Goal: Task Accomplishment & Management: Manage account settings

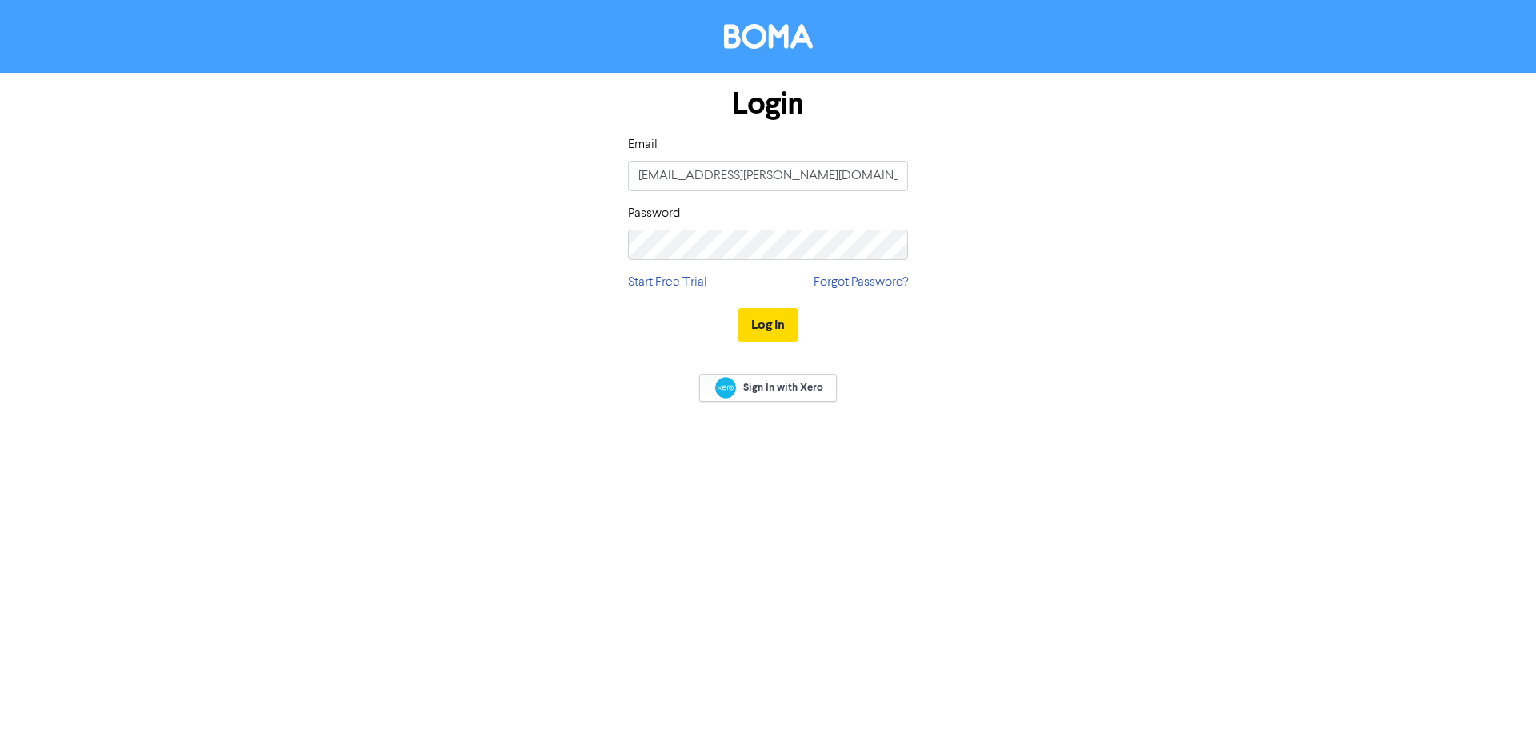
click at [782, 342] on div "Log In" at bounding box center [768, 325] width 280 height 66
click at [768, 327] on button "Log In" at bounding box center [768, 325] width 61 height 34
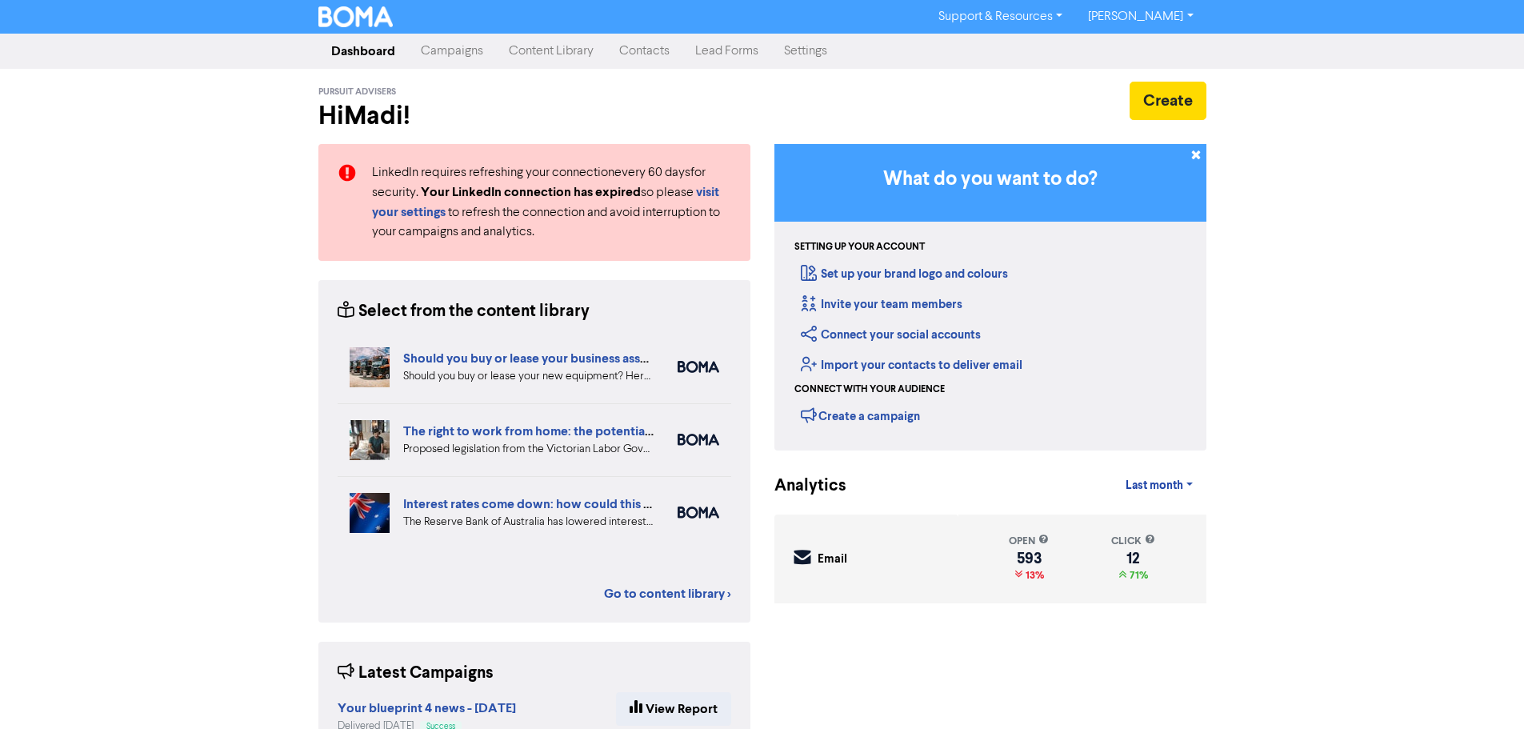
click at [628, 50] on link "Contacts" at bounding box center [644, 51] width 76 height 32
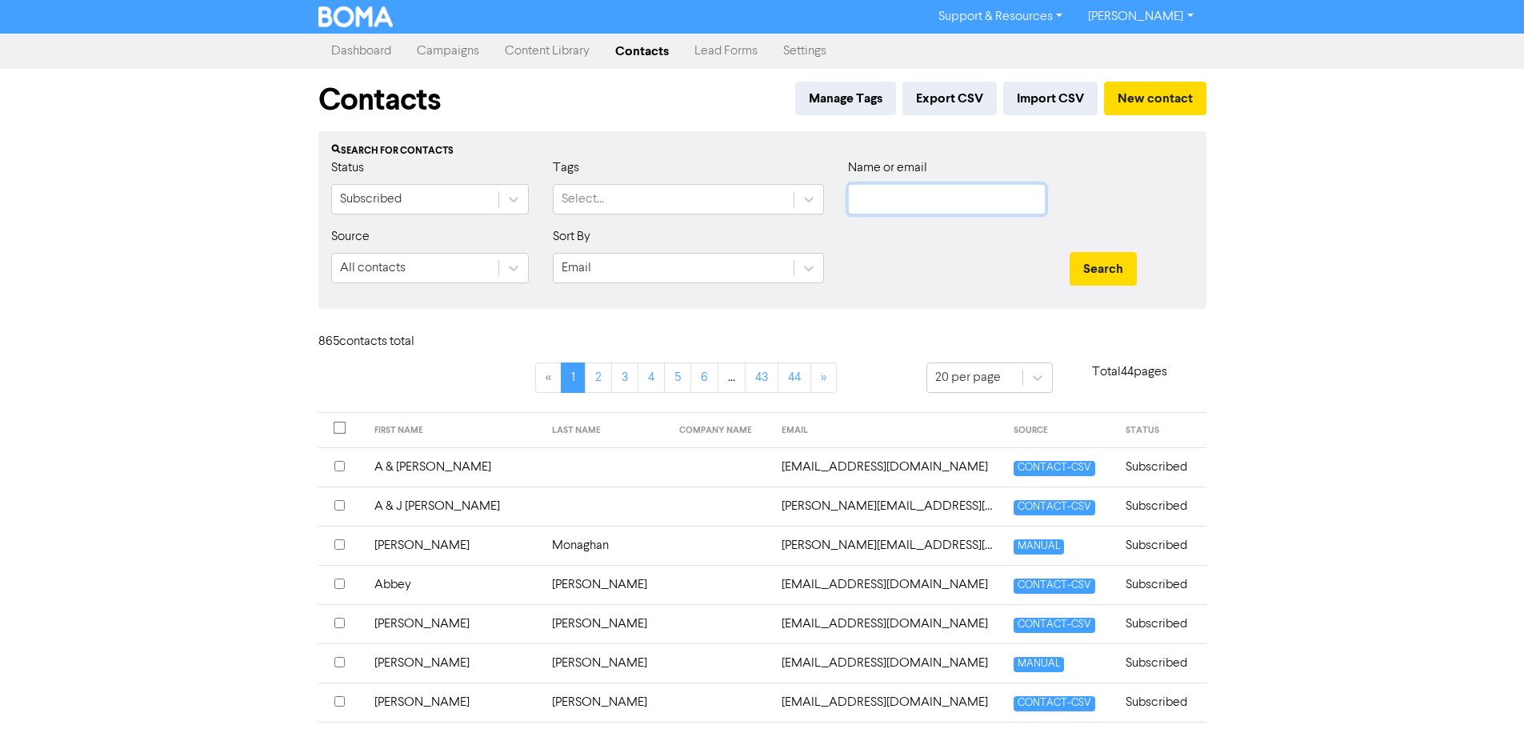
click at [955, 195] on input "text" at bounding box center [947, 199] width 198 height 30
type input "[PERSON_NAME]"
click at [1070, 252] on button "Search" at bounding box center [1103, 269] width 67 height 34
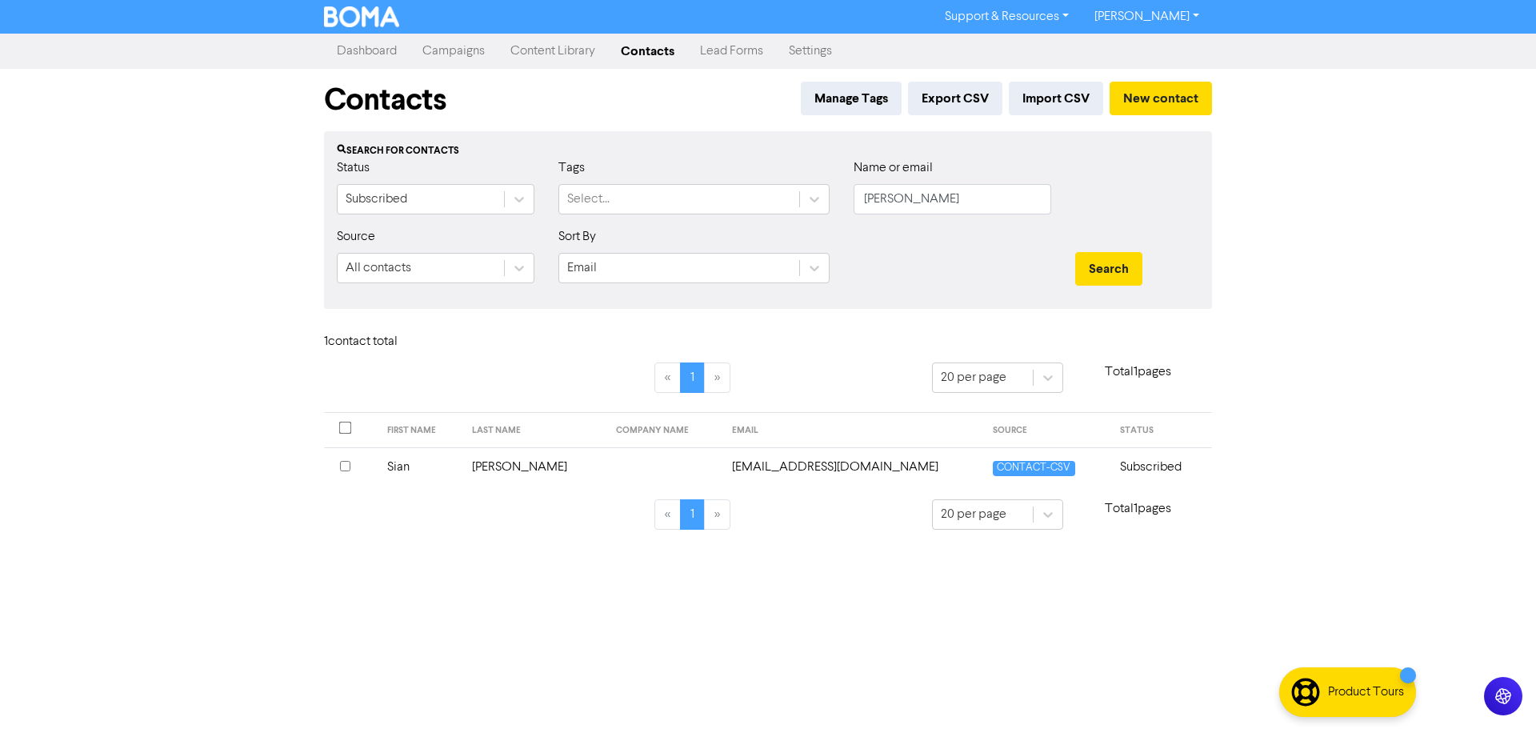
click at [606, 463] on td at bounding box center [664, 466] width 116 height 39
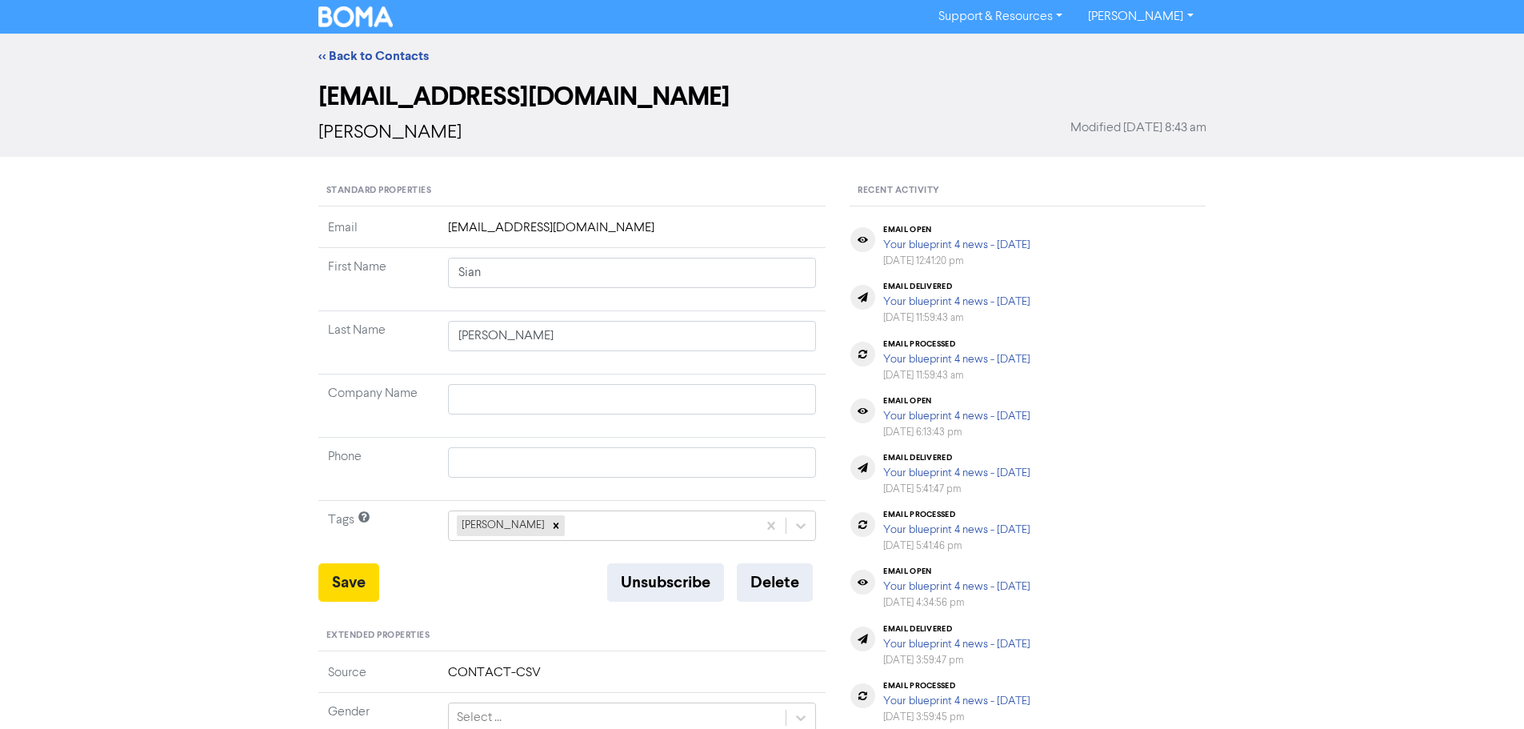
scroll to position [80, 0]
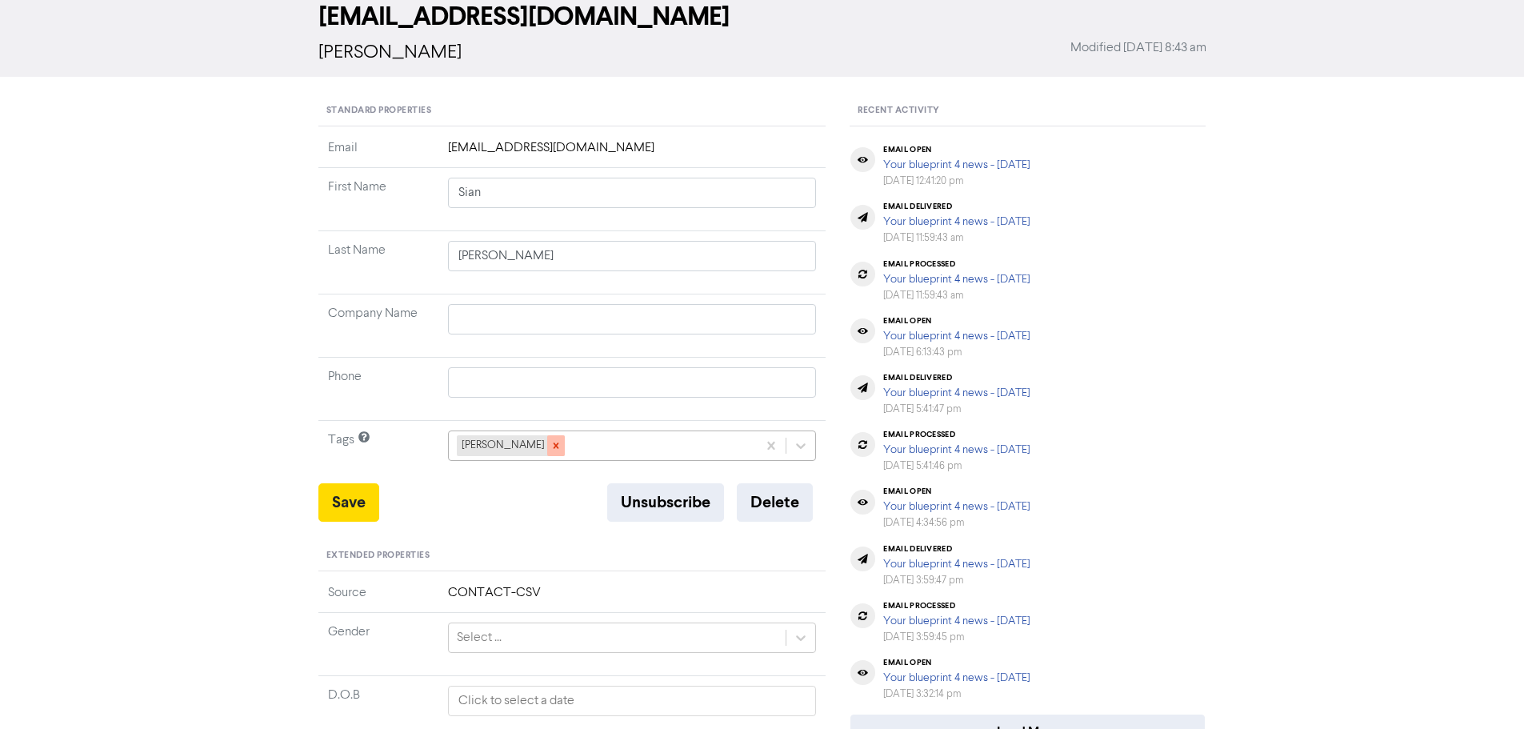
click at [550, 450] on icon at bounding box center [555, 445] width 11 height 11
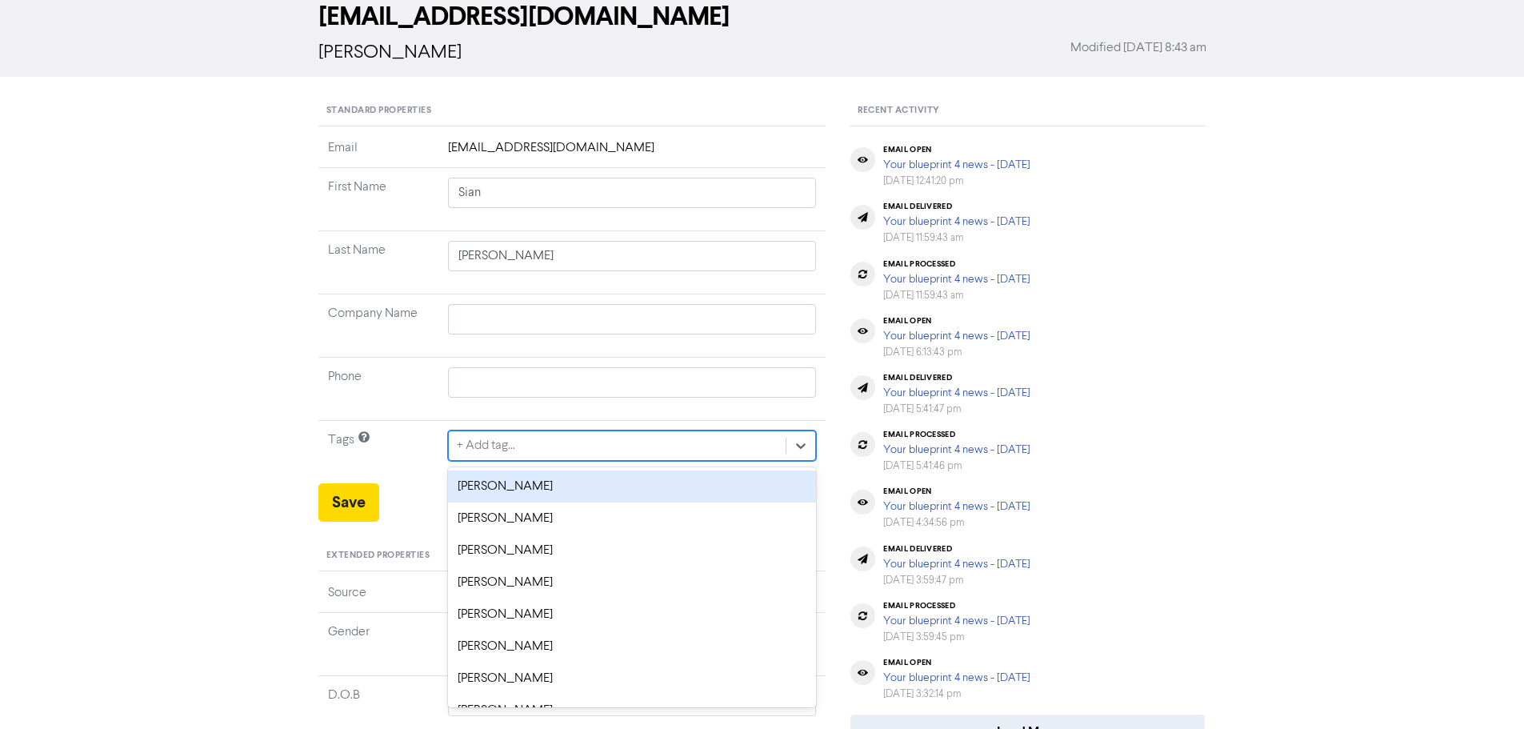
click at [530, 445] on div "+ Add tag..." at bounding box center [618, 445] width 338 height 29
type input "steph"
click at [530, 474] on div "[PERSON_NAME]" at bounding box center [632, 486] width 369 height 32
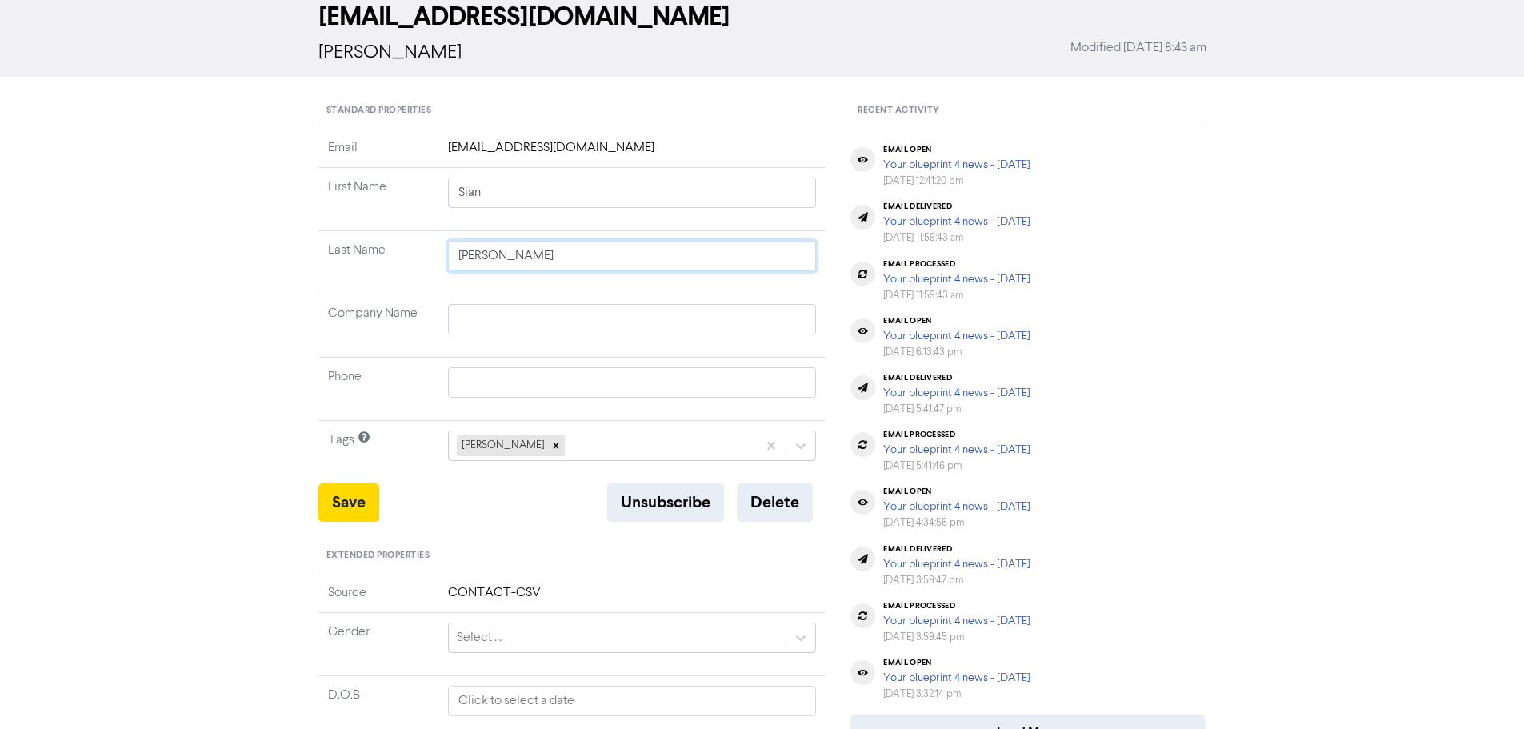
drag, startPoint x: 506, startPoint y: 256, endPoint x: 419, endPoint y: 248, distance: 86.8
click at [417, 256] on tr "Last Name [PERSON_NAME]" at bounding box center [572, 262] width 508 height 63
type input "B"
type input "Br"
type input "Bro"
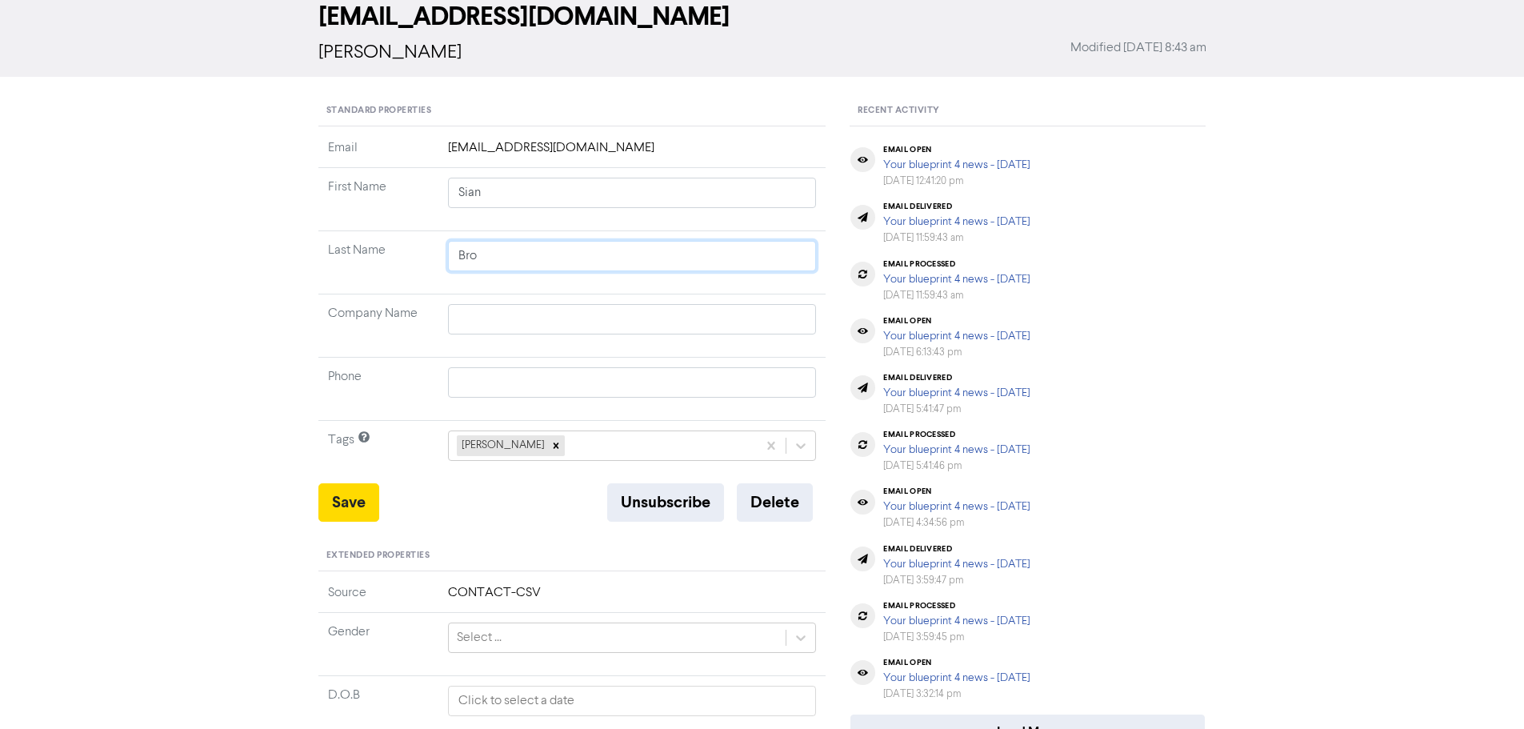
type input "Broa"
type input "Broad"
type input "Broadb"
type input "Broadbe"
type input "Broadben"
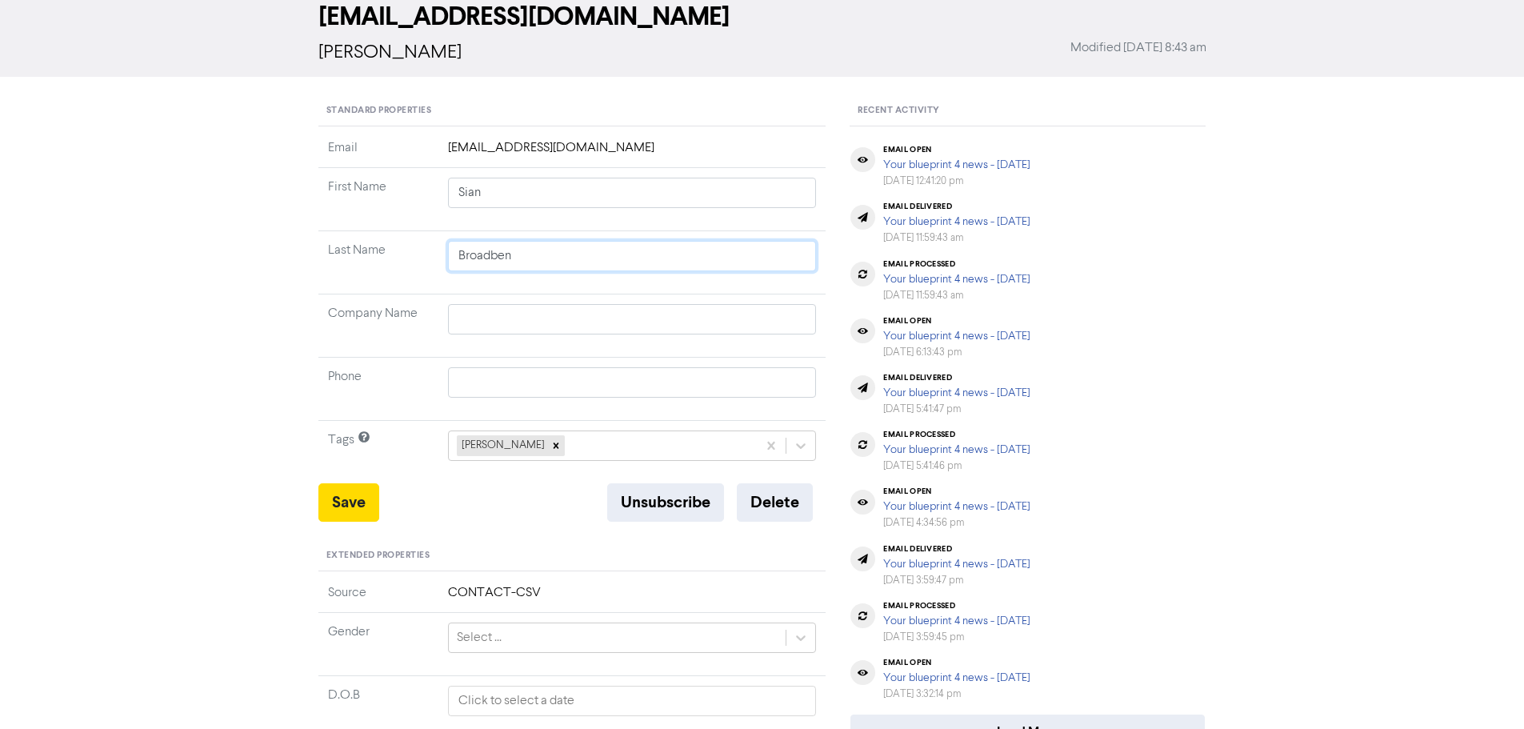
type input "[PERSON_NAME]"
click at [195, 303] on div "<< Back to Contacts [EMAIL_ADDRESS][DOMAIN_NAME] [PERSON_NAME] Modified [DATE] …" at bounding box center [762, 527] width 1524 height 1147
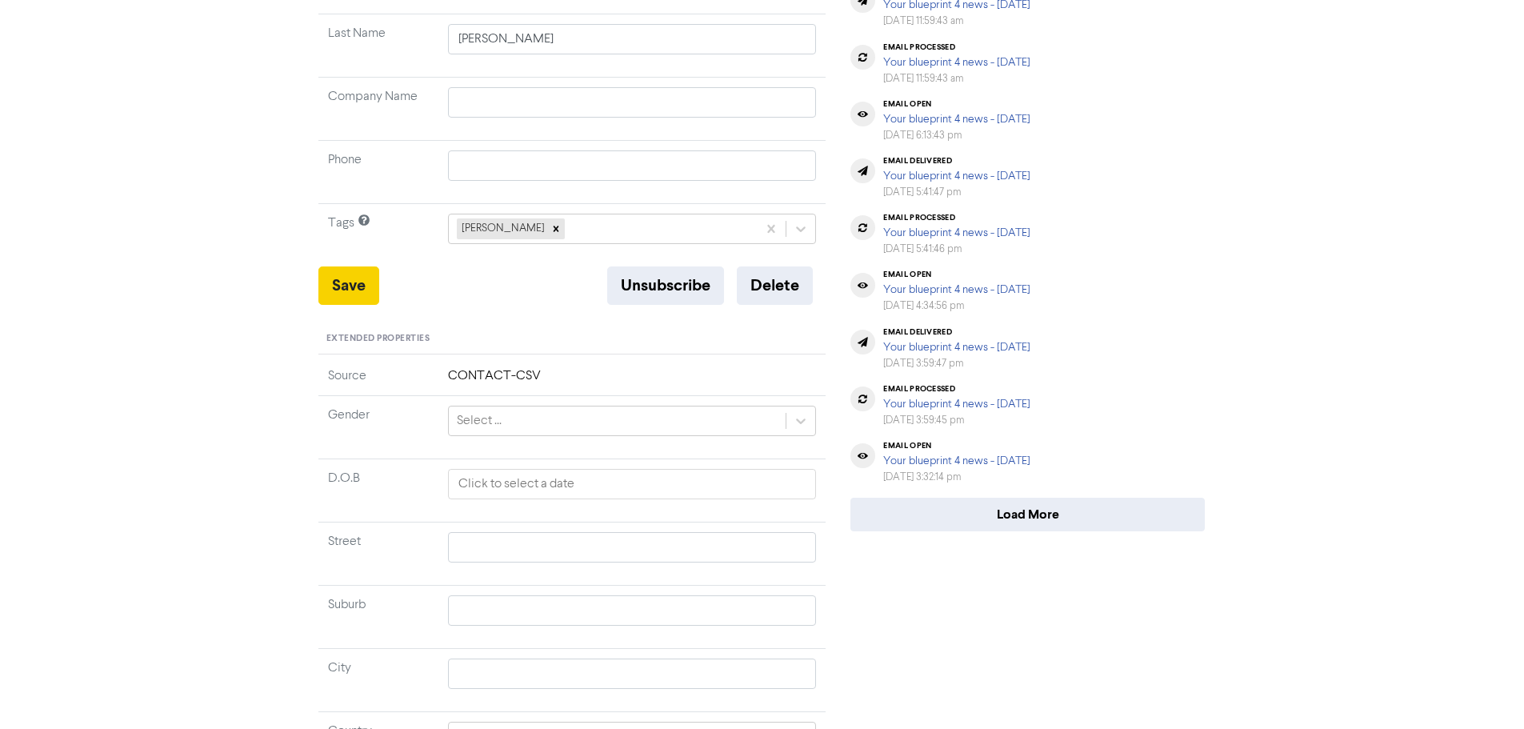
scroll to position [291, 0]
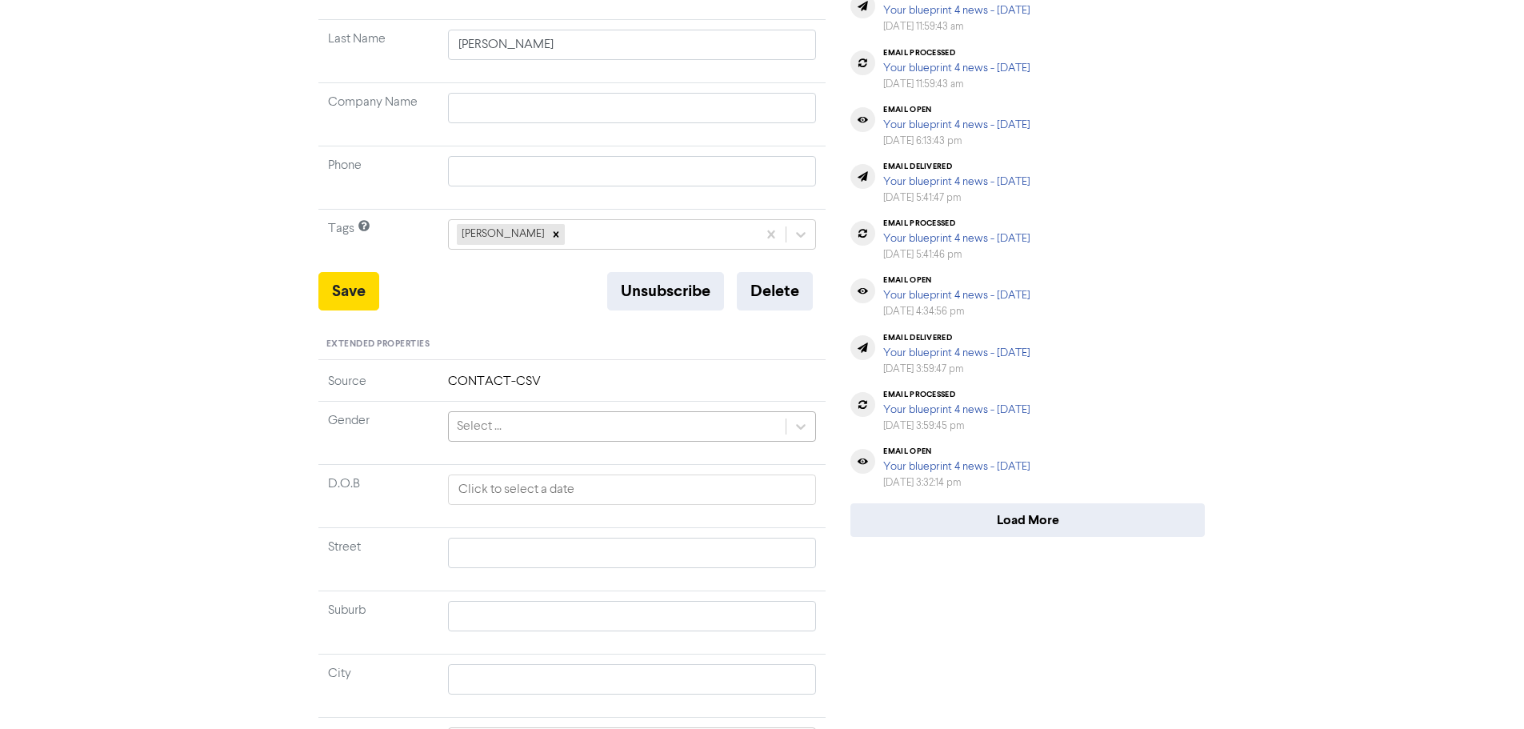
click at [474, 418] on div "Select ..." at bounding box center [479, 426] width 45 height 19
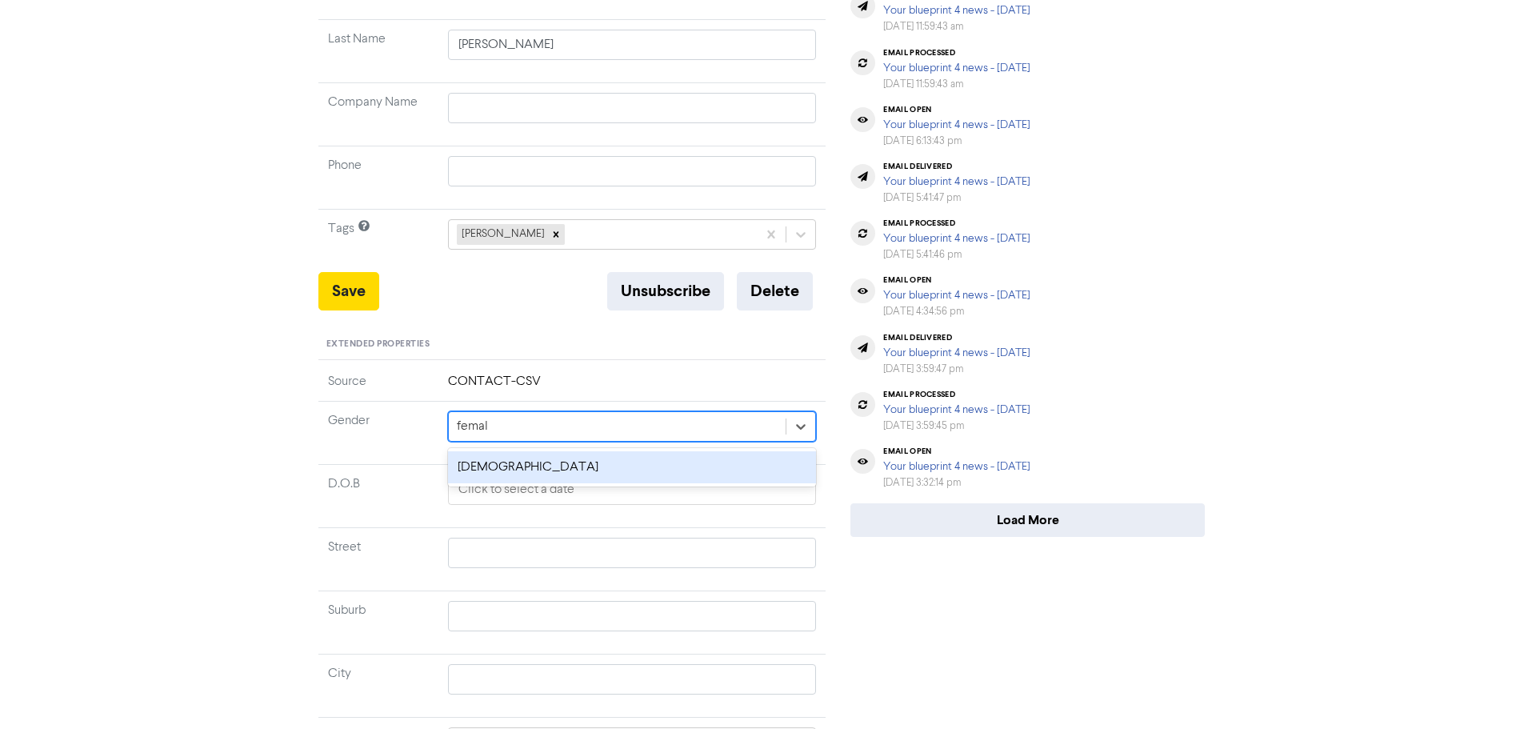
type input "[DEMOGRAPHIC_DATA]"
click at [488, 456] on div "[DEMOGRAPHIC_DATA]" at bounding box center [632, 467] width 369 height 32
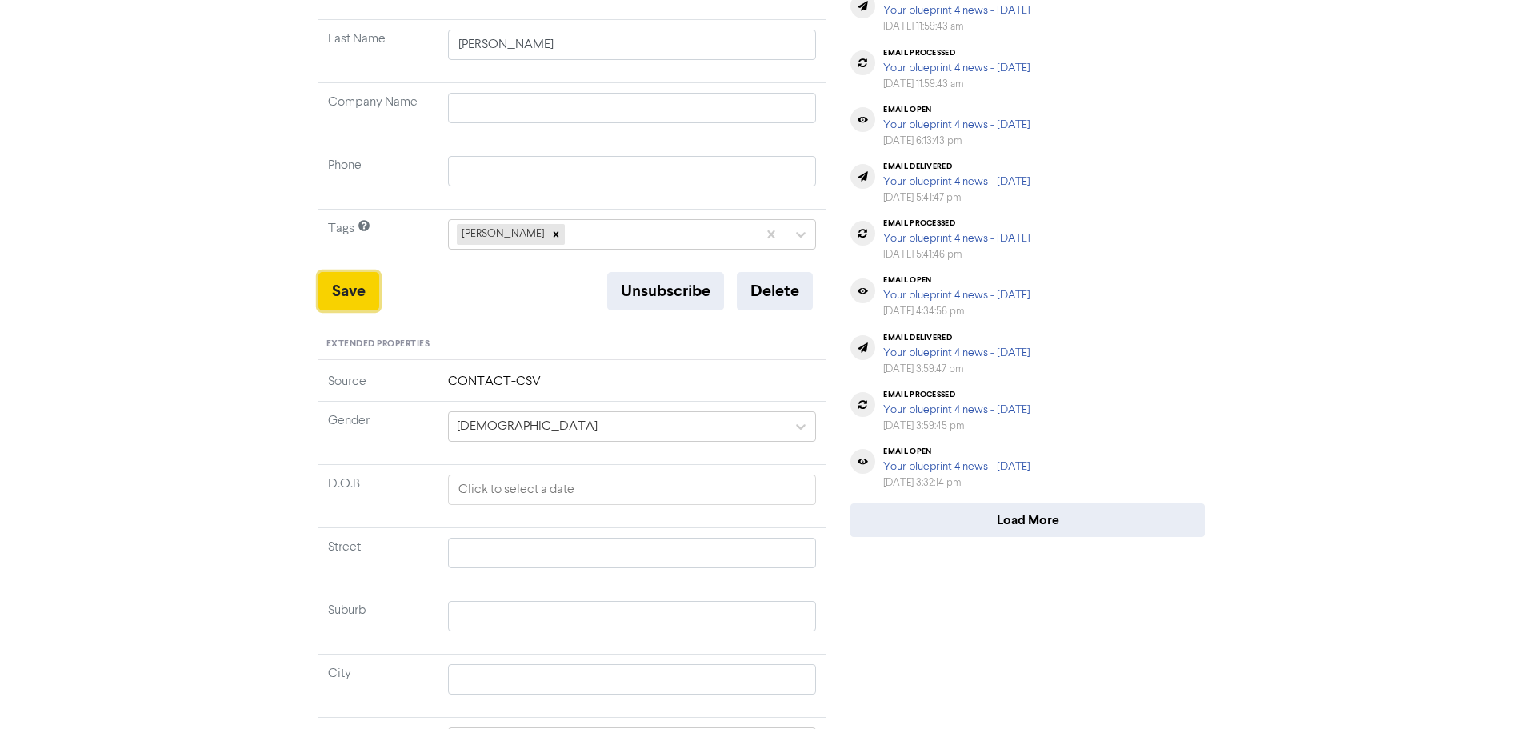
click at [353, 283] on button "Save" at bounding box center [348, 291] width 61 height 38
click at [350, 285] on button "Save" at bounding box center [348, 291] width 61 height 38
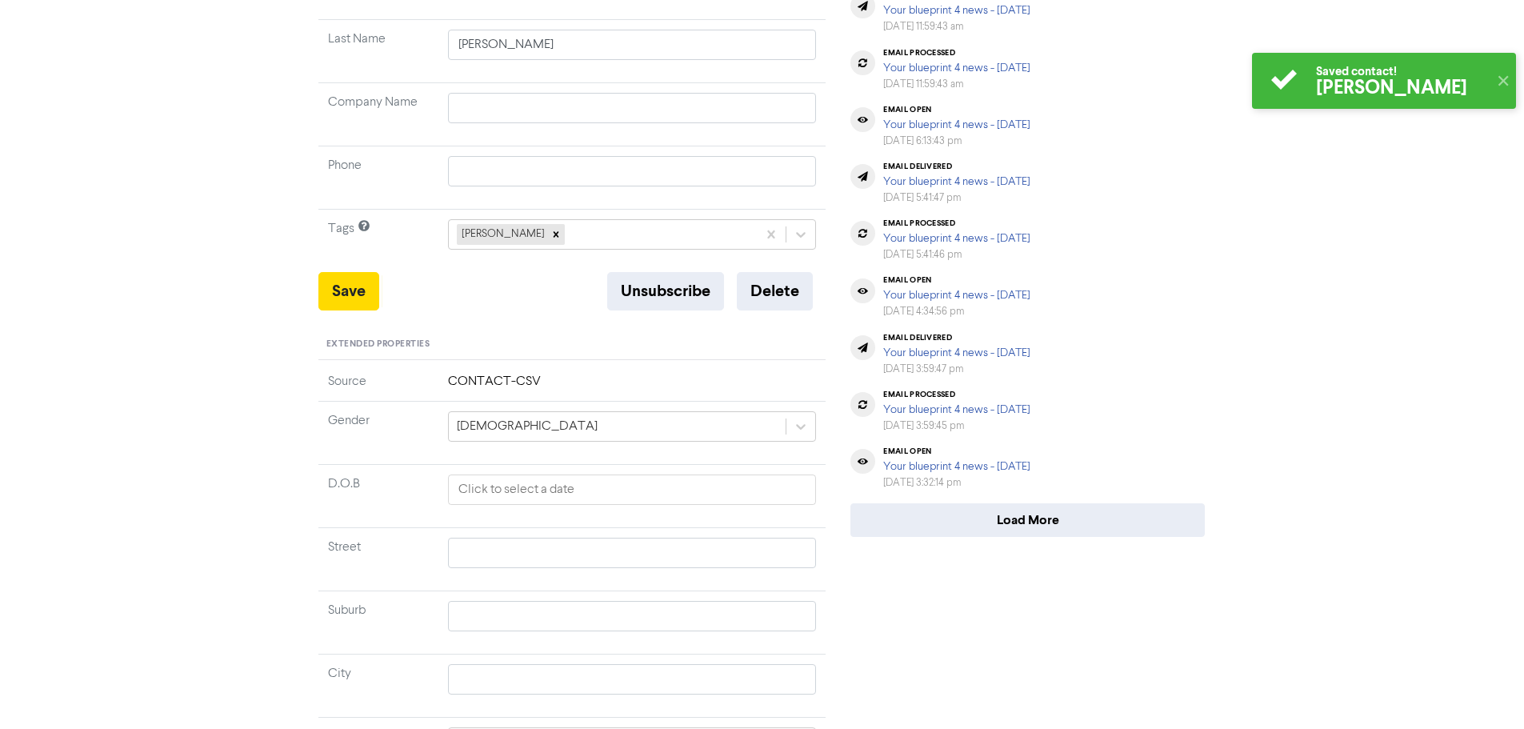
scroll to position [0, 0]
